Goal: Find specific page/section: Find specific page/section

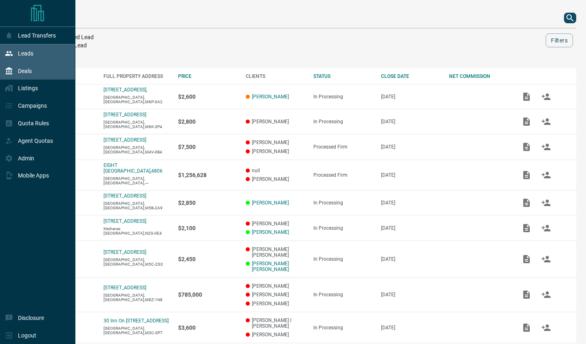
click at [41, 50] on div "Leads" at bounding box center [37, 53] width 75 height 18
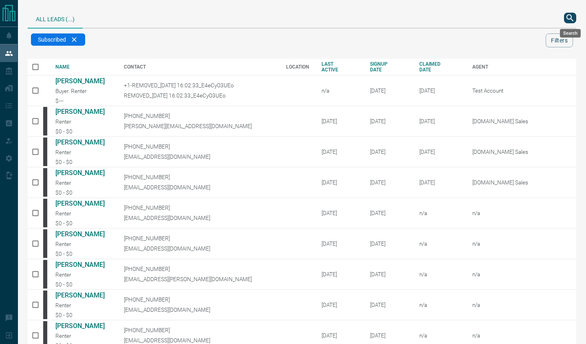
click at [573, 18] on icon "search button" at bounding box center [570, 18] width 10 height 10
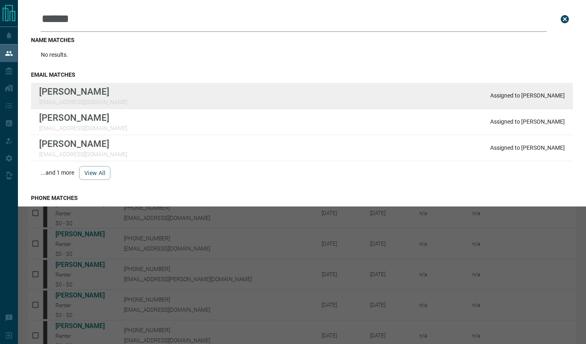
type input "******"
